Goal: Task Accomplishment & Management: Complete application form

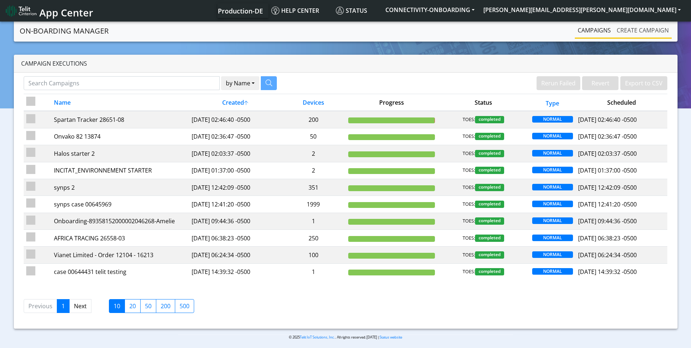
click at [648, 31] on link "Create campaign" at bounding box center [643, 30] width 58 height 15
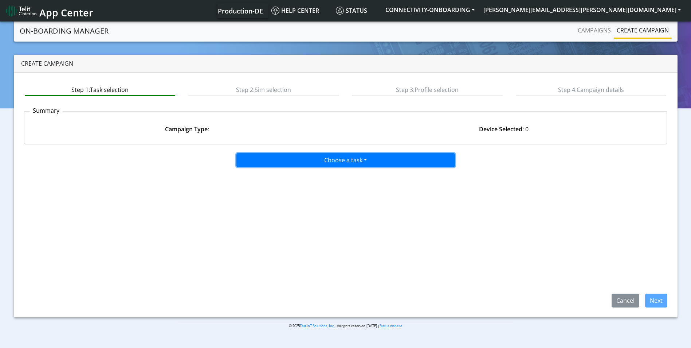
click at [349, 154] on button "Choose a task" at bounding box center [345, 160] width 219 height 14
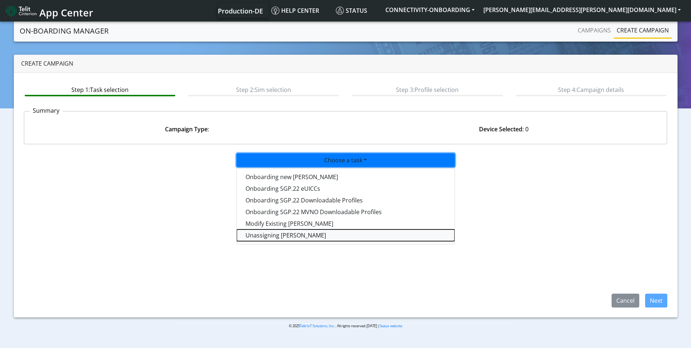
click at [298, 234] on taskunassign-dropdown "Unassigning [PERSON_NAME]" at bounding box center [346, 235] width 218 height 12
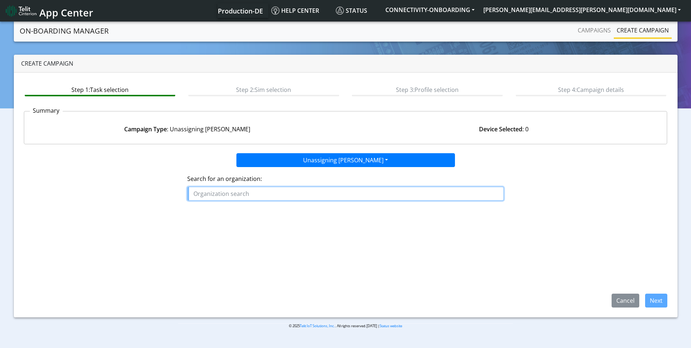
click at [274, 192] on input "text" at bounding box center [345, 194] width 317 height 14
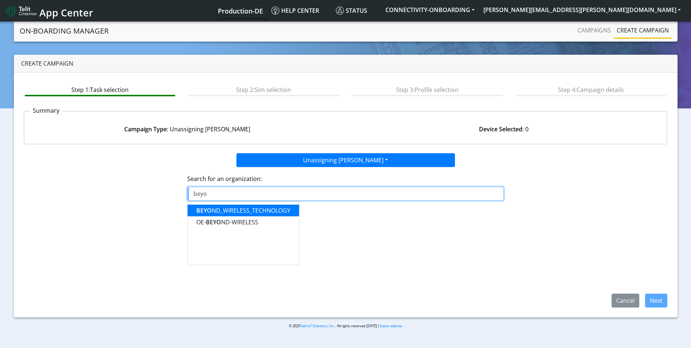
click at [267, 209] on ngb-highlight "BEYO ND_WIRELESS_TECHNOLOGY" at bounding box center [243, 210] width 94 height 8
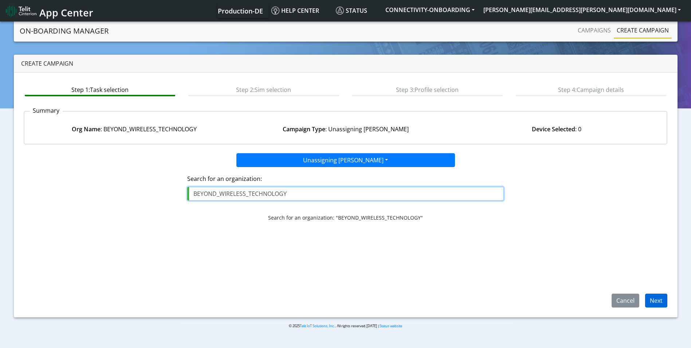
type input "BEYOND_WIRELESS_TECHNOLOGY"
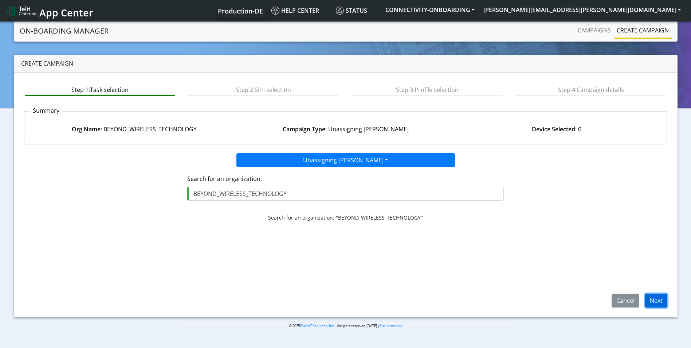
click at [658, 299] on button "Next" at bounding box center [656, 300] width 22 height 14
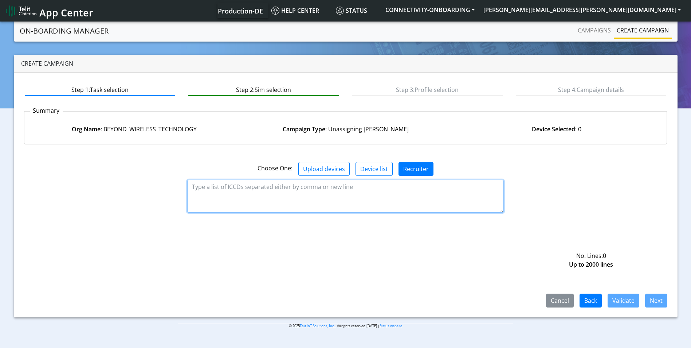
click at [284, 197] on textarea at bounding box center [345, 196] width 317 height 33
paste textarea "89358151000001812760"
type textarea "89358151000001812760"
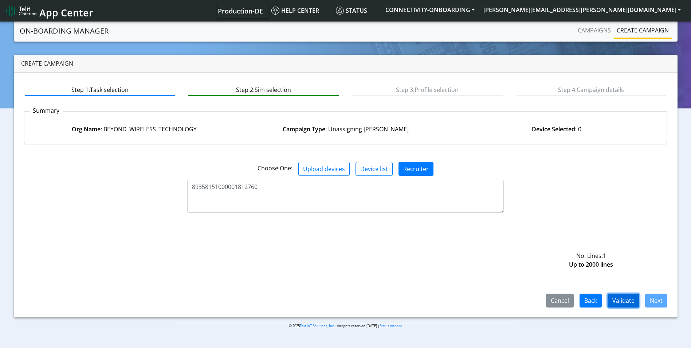
click at [628, 293] on button "Validate" at bounding box center [624, 300] width 32 height 14
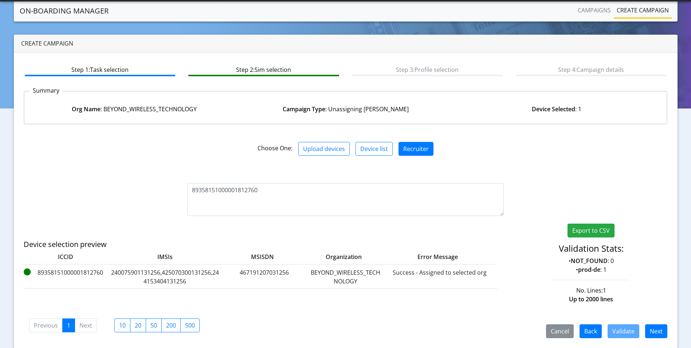
scroll to position [23, 0]
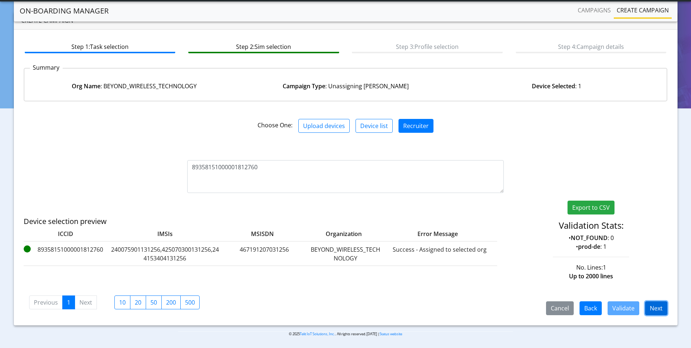
click at [656, 307] on button "Next" at bounding box center [656, 308] width 22 height 14
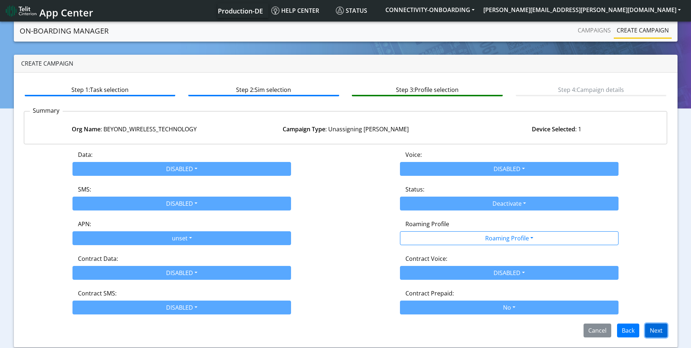
click at [662, 333] on button "Next" at bounding box center [656, 330] width 22 height 14
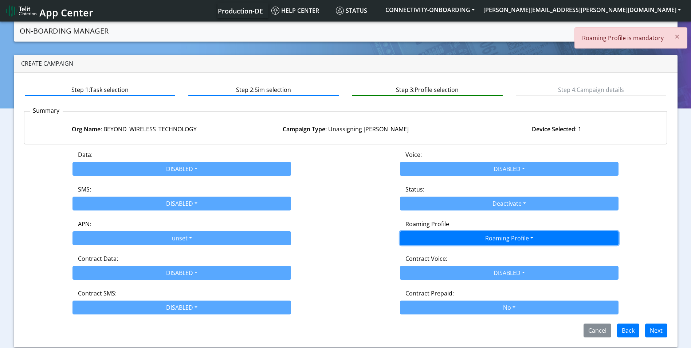
click at [521, 240] on button "Roaming Profile" at bounding box center [509, 238] width 219 height 14
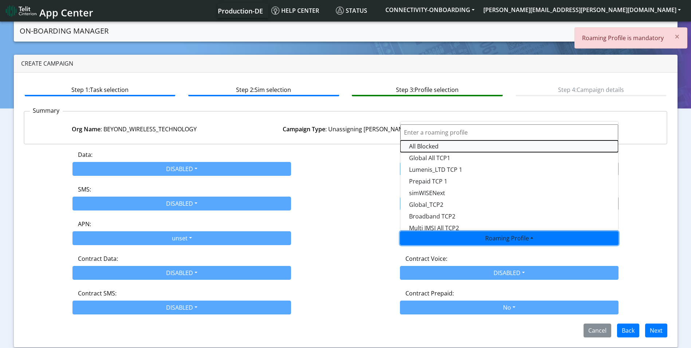
click at [449, 148] on Profile-dropdown "All Blocked" at bounding box center [509, 146] width 218 height 12
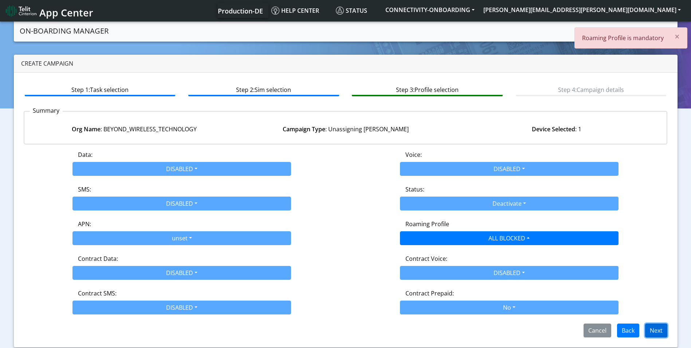
click at [655, 331] on button "Next" at bounding box center [656, 330] width 22 height 14
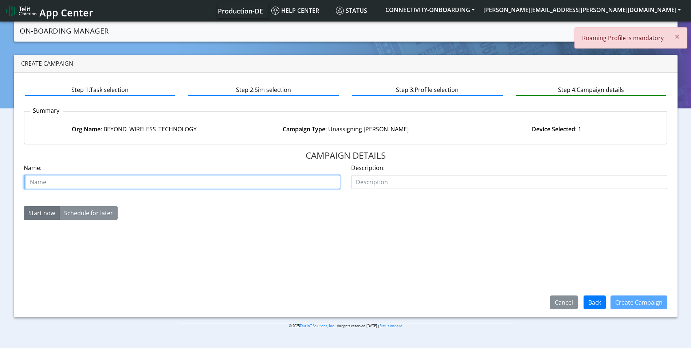
click at [122, 181] on input "text" at bounding box center [182, 182] width 317 height 14
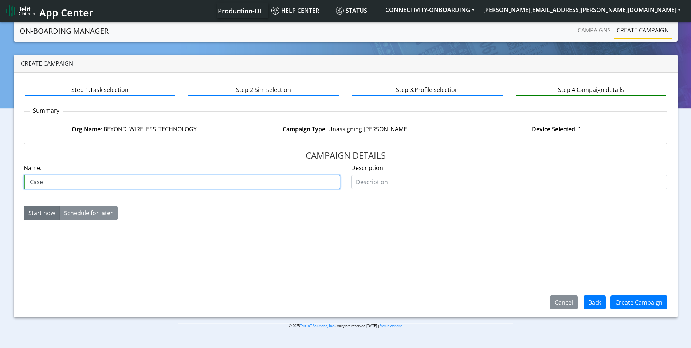
paste input "00646461"
click at [204, 188] on input "Case 00646461" at bounding box center [182, 182] width 317 height 14
type input "Case 00646461 Beyond"
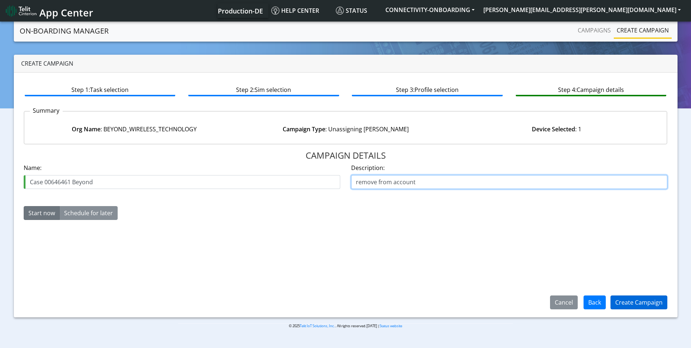
type input "remove from account"
click at [636, 307] on button "Create Campaign" at bounding box center [639, 302] width 57 height 14
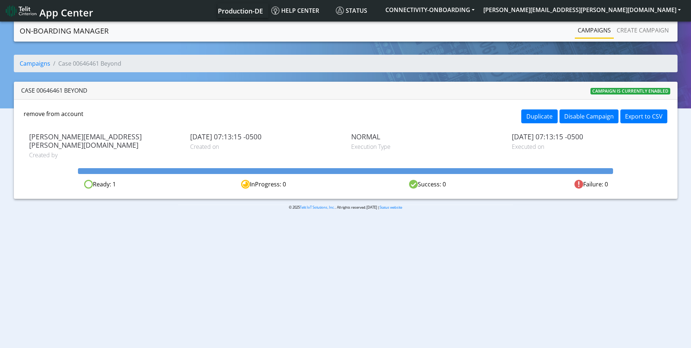
click at [588, 23] on link "Campaigns" at bounding box center [594, 30] width 39 height 15
